Goal: Information Seeking & Learning: Learn about a topic

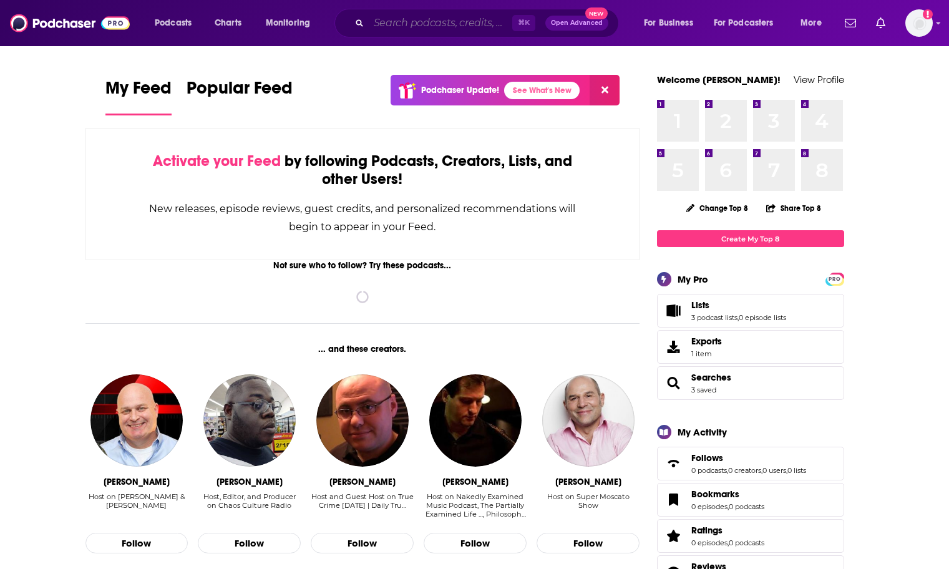
click at [441, 26] on input "Search podcasts, credits, & more..." at bounding box center [441, 23] width 144 height 20
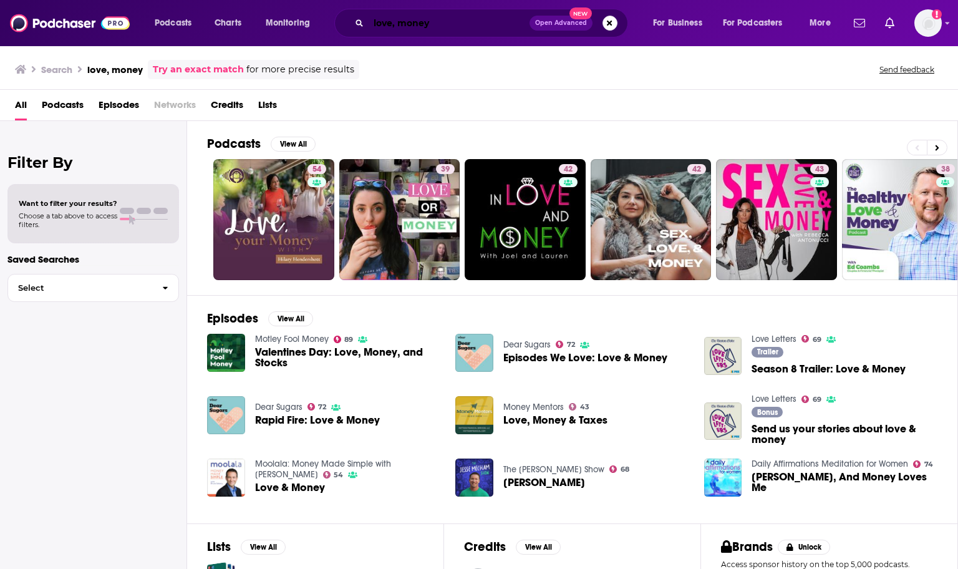
click at [498, 17] on input "love, money" at bounding box center [449, 23] width 161 height 20
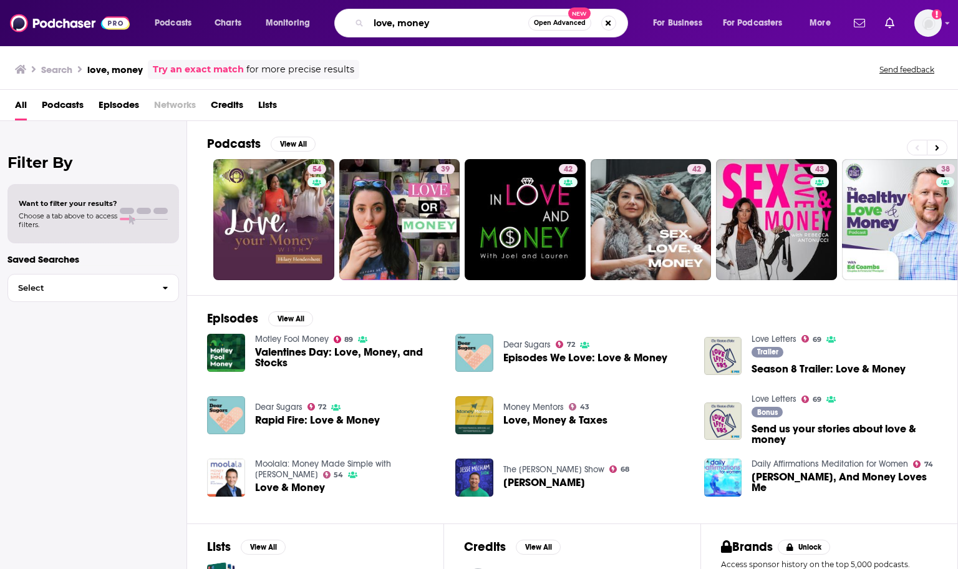
click at [498, 17] on input "love, money" at bounding box center [449, 23] width 160 height 20
click at [423, 22] on input "love, money" at bounding box center [449, 23] width 160 height 20
type input "love, happiness"
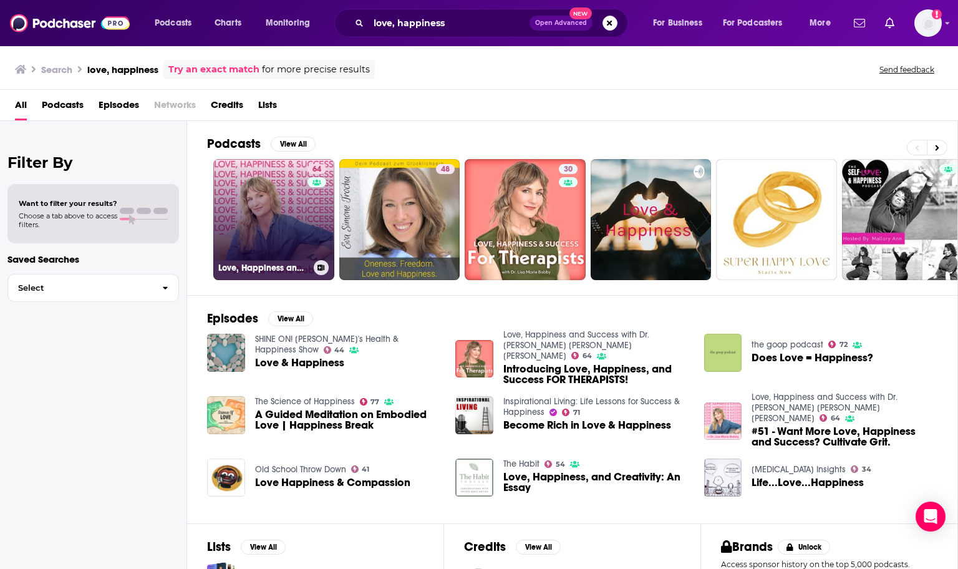
click at [241, 222] on link "64 Love, Happiness and Success with Dr. [PERSON_NAME] [PERSON_NAME] [PERSON_NAM…" at bounding box center [273, 219] width 121 height 121
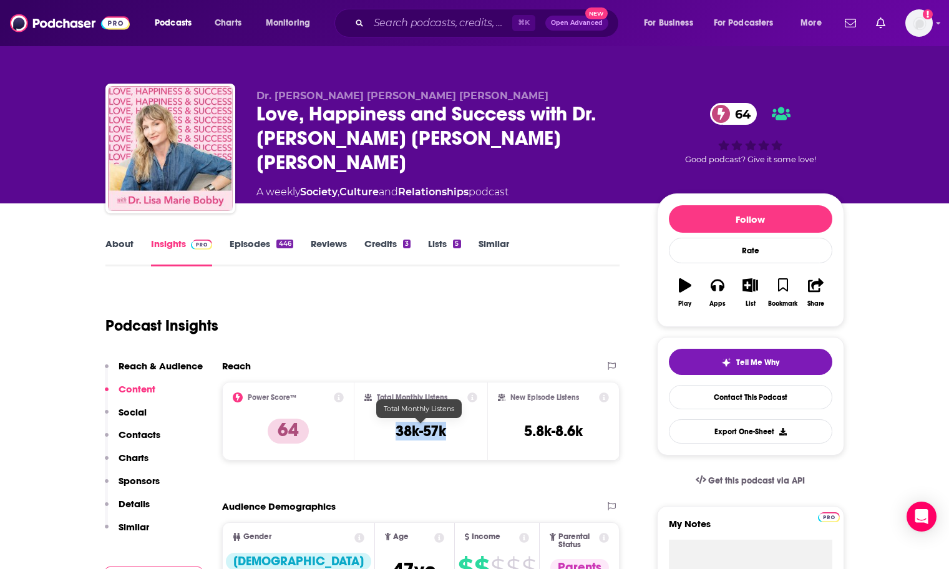
drag, startPoint x: 446, startPoint y: 436, endPoint x: 398, endPoint y: 435, distance: 48.1
click at [398, 435] on div "Total Monthly Listens 38k-57k" at bounding box center [420, 420] width 113 height 57
copy h3 "38k-57k"
click at [421, 28] on input "Search podcasts, credits, & more..." at bounding box center [441, 23] width 144 height 20
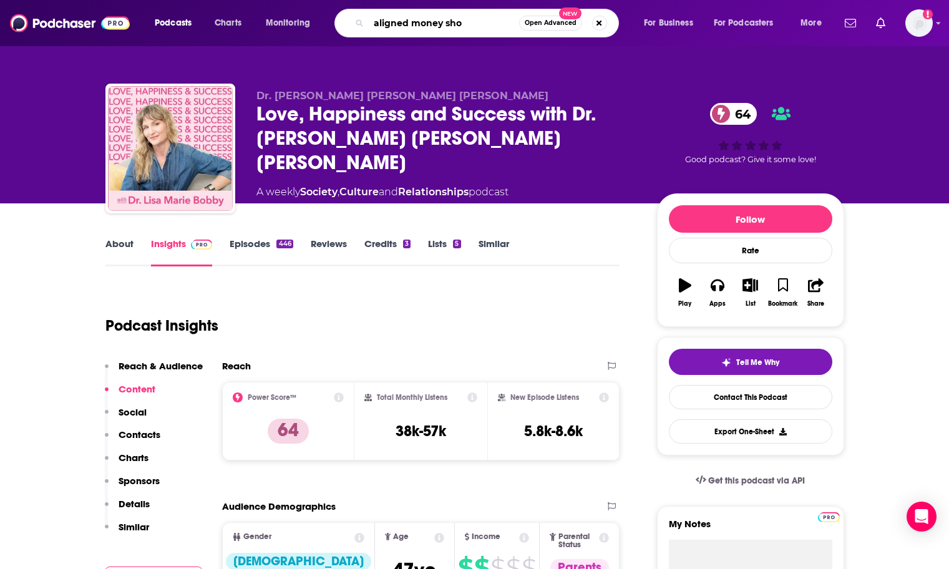
type input "aligned money show"
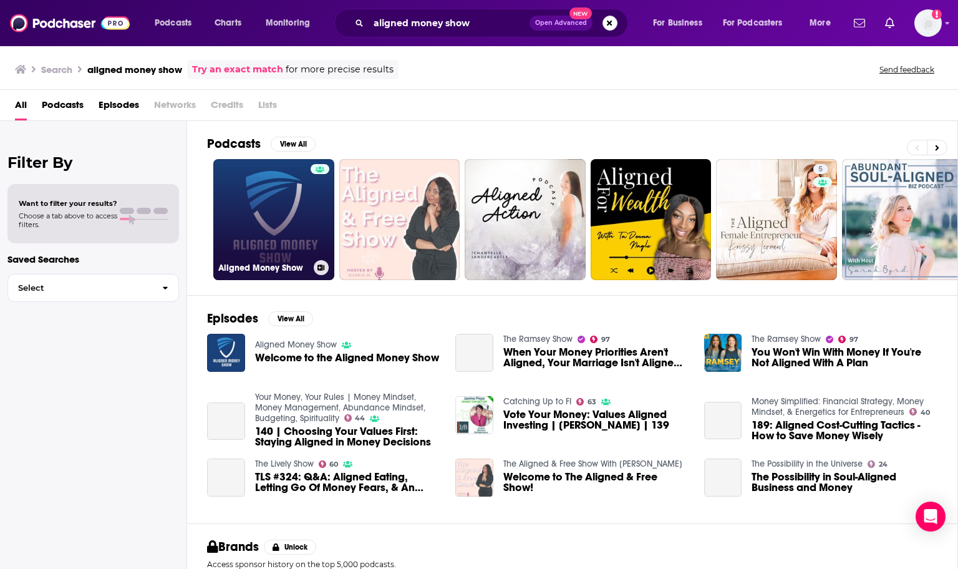
click at [283, 230] on link "Aligned Money Show" at bounding box center [273, 219] width 121 height 121
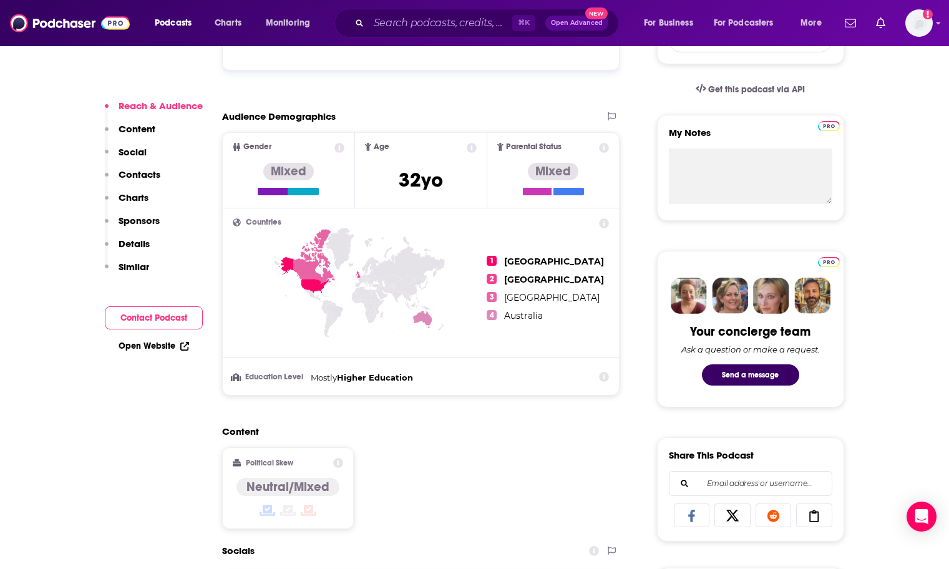
scroll to position [229, 0]
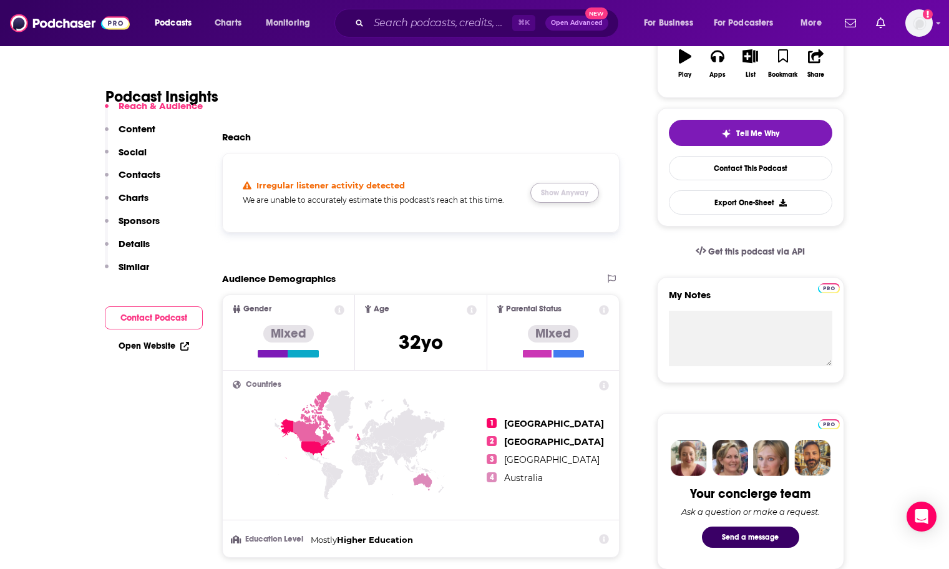
click at [557, 199] on button "Show Anyway" at bounding box center [564, 193] width 69 height 20
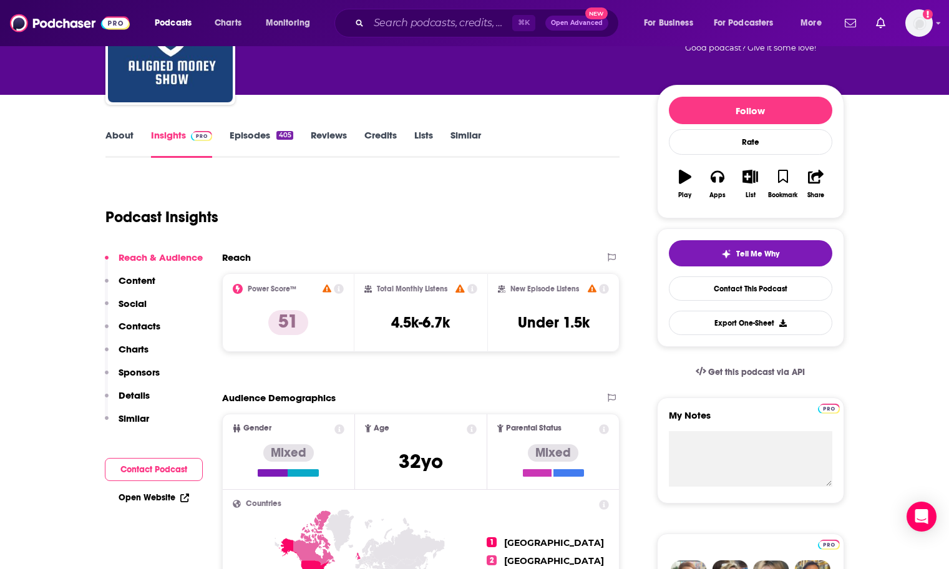
scroll to position [0, 0]
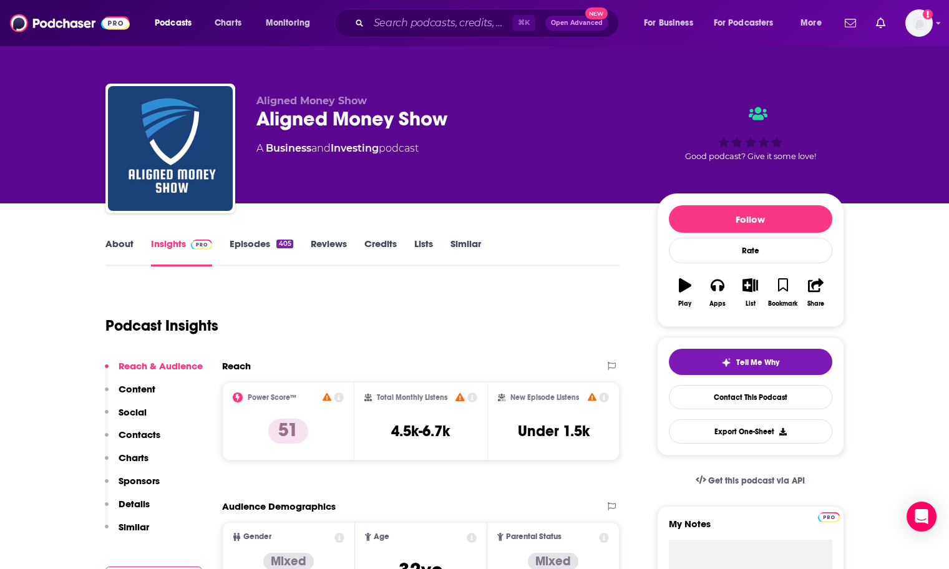
click at [124, 249] on link "About" at bounding box center [119, 252] width 28 height 29
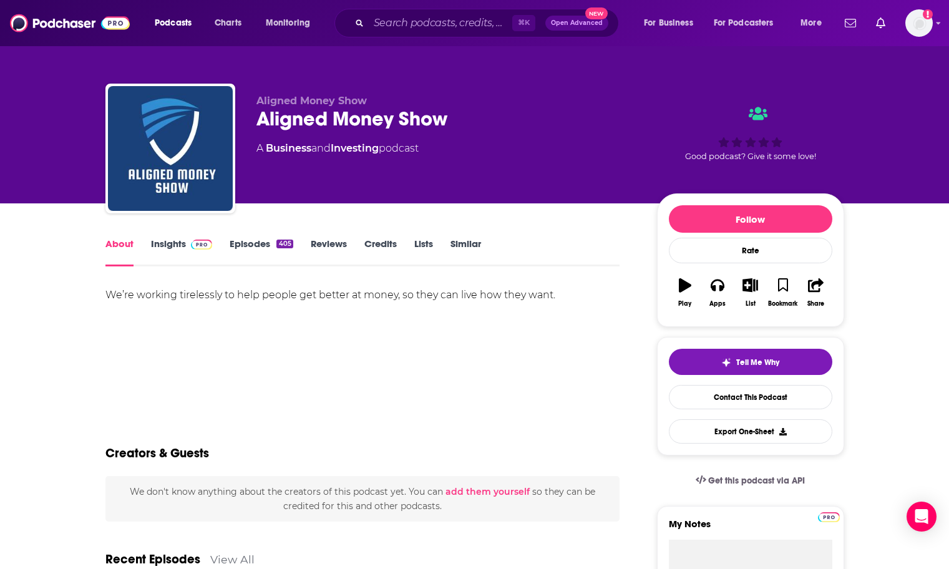
click at [235, 248] on link "Episodes 405" at bounding box center [261, 252] width 63 height 29
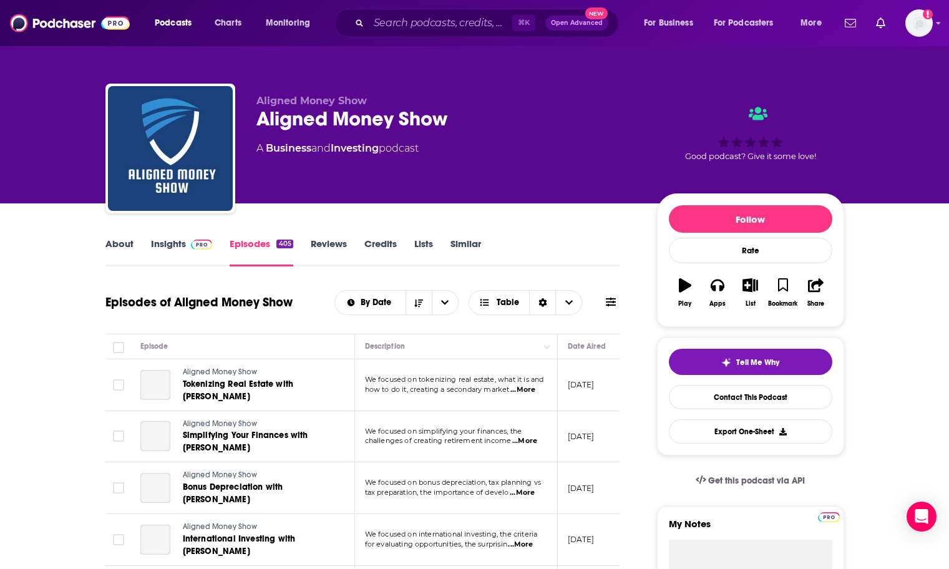
click at [195, 246] on img at bounding box center [202, 245] width 22 height 10
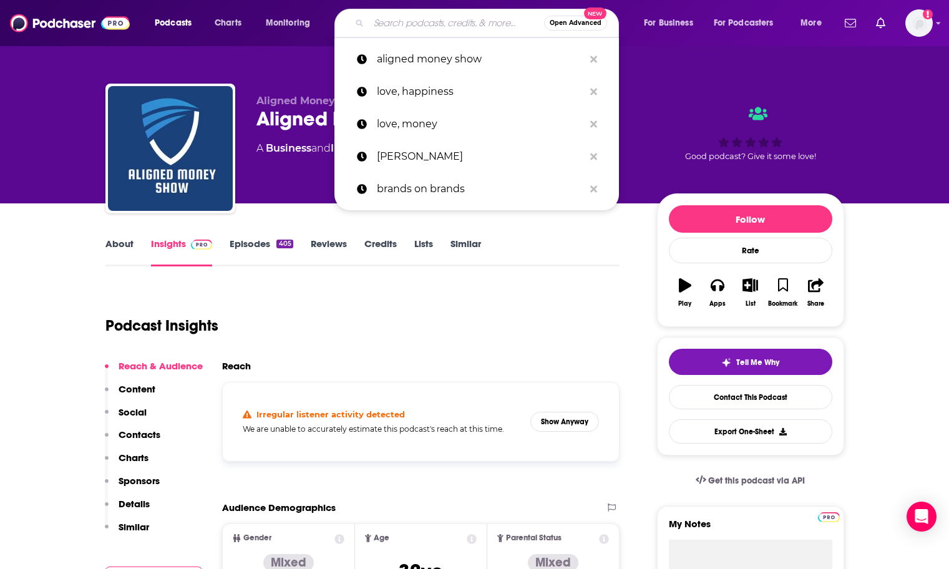
click at [436, 22] on input "Search podcasts, credits, & more..." at bounding box center [456, 23] width 175 height 20
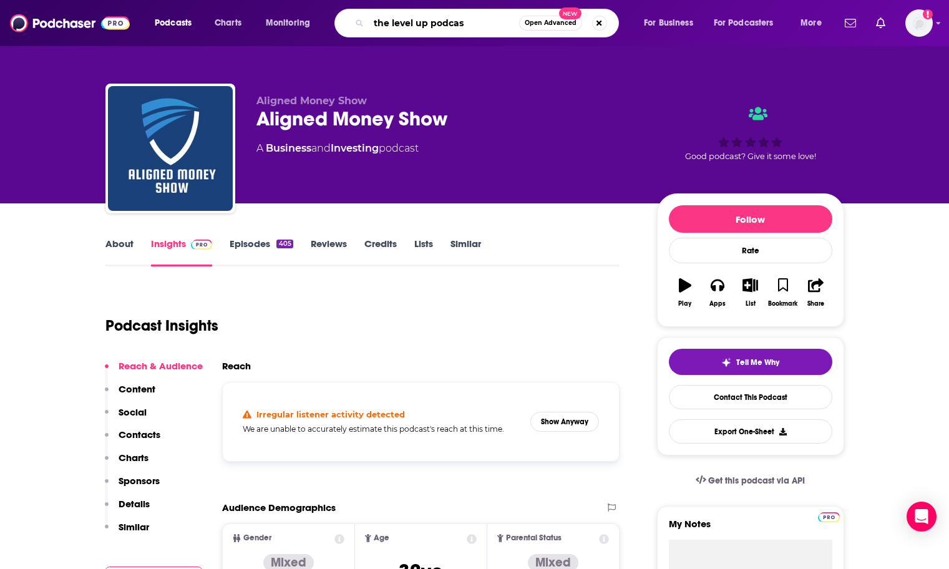
type input "the level up podcast"
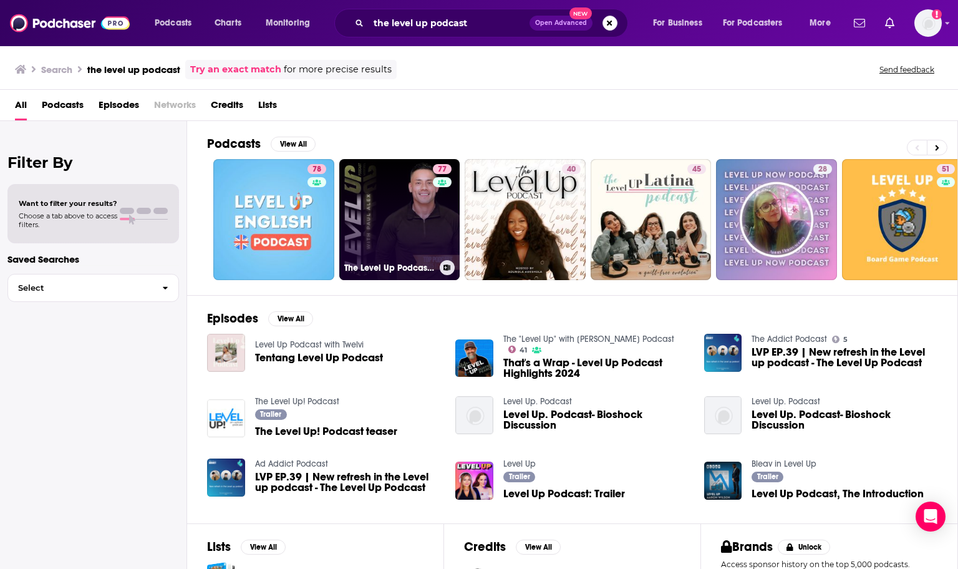
click at [367, 224] on link "77 The Level Up Podcast w/ [PERSON_NAME]" at bounding box center [399, 219] width 121 height 121
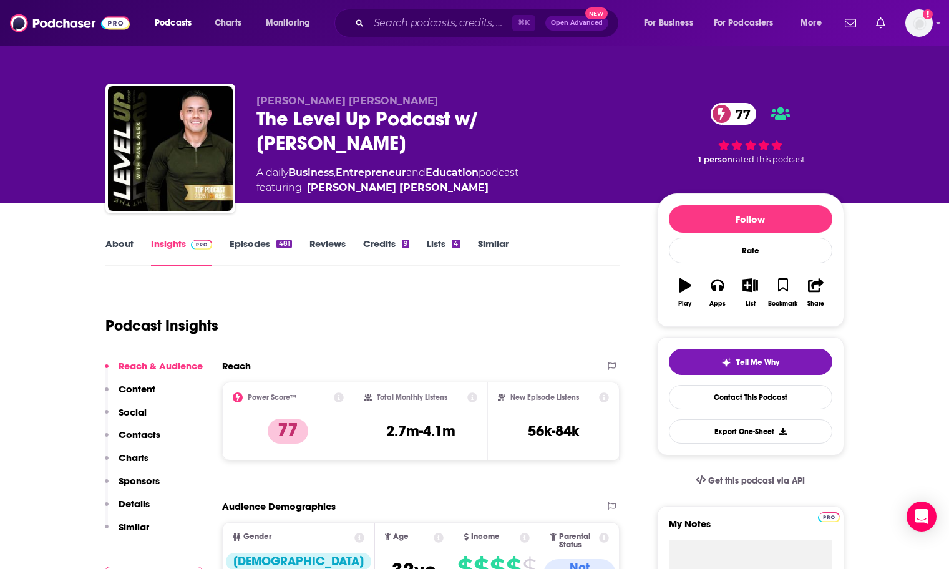
click at [129, 244] on link "About" at bounding box center [119, 252] width 28 height 29
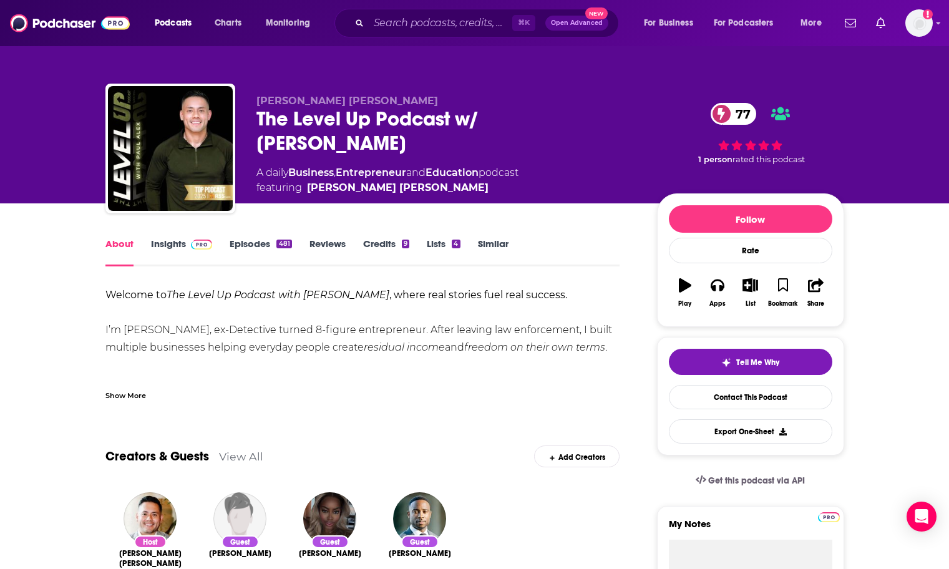
click at [139, 392] on div "Show More" at bounding box center [125, 395] width 41 height 12
